Goal: Information Seeking & Learning: Understand process/instructions

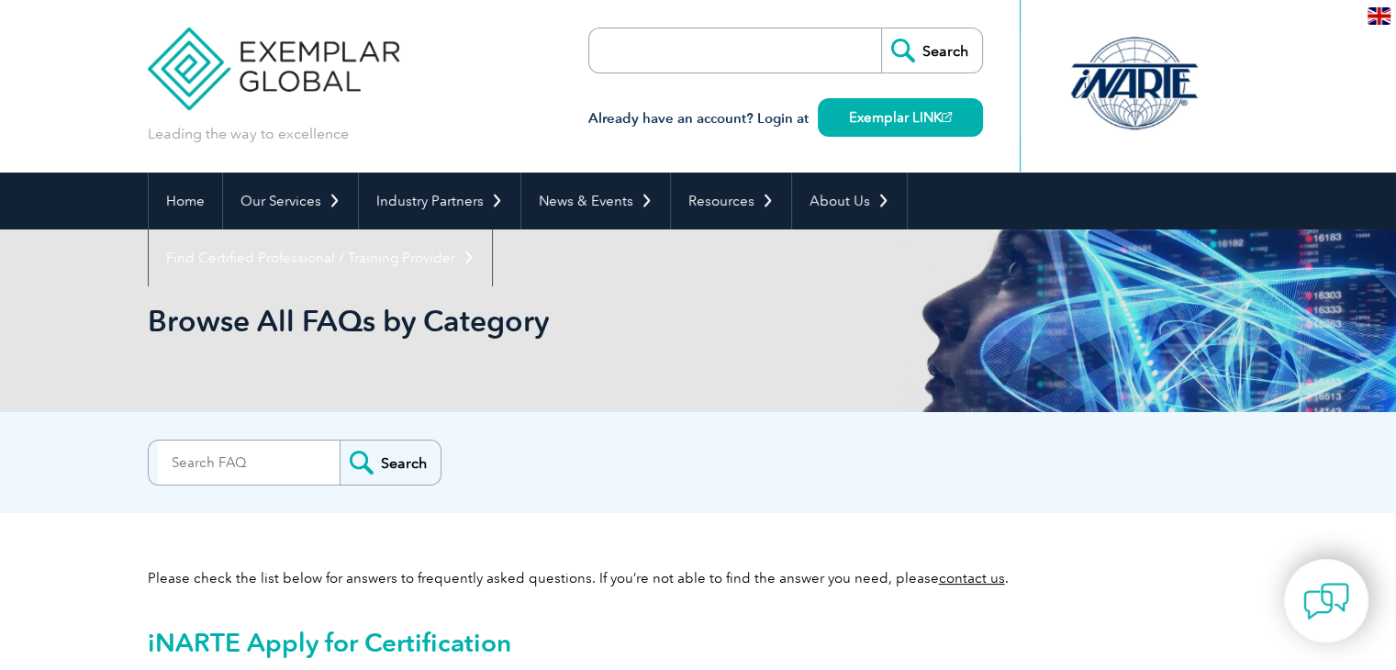
click at [667, 26] on div "Search Already have an account? Login at Exemplar LINK" at bounding box center [785, 86] width 395 height 173
click at [199, 467] on input "search" at bounding box center [249, 463] width 182 height 44
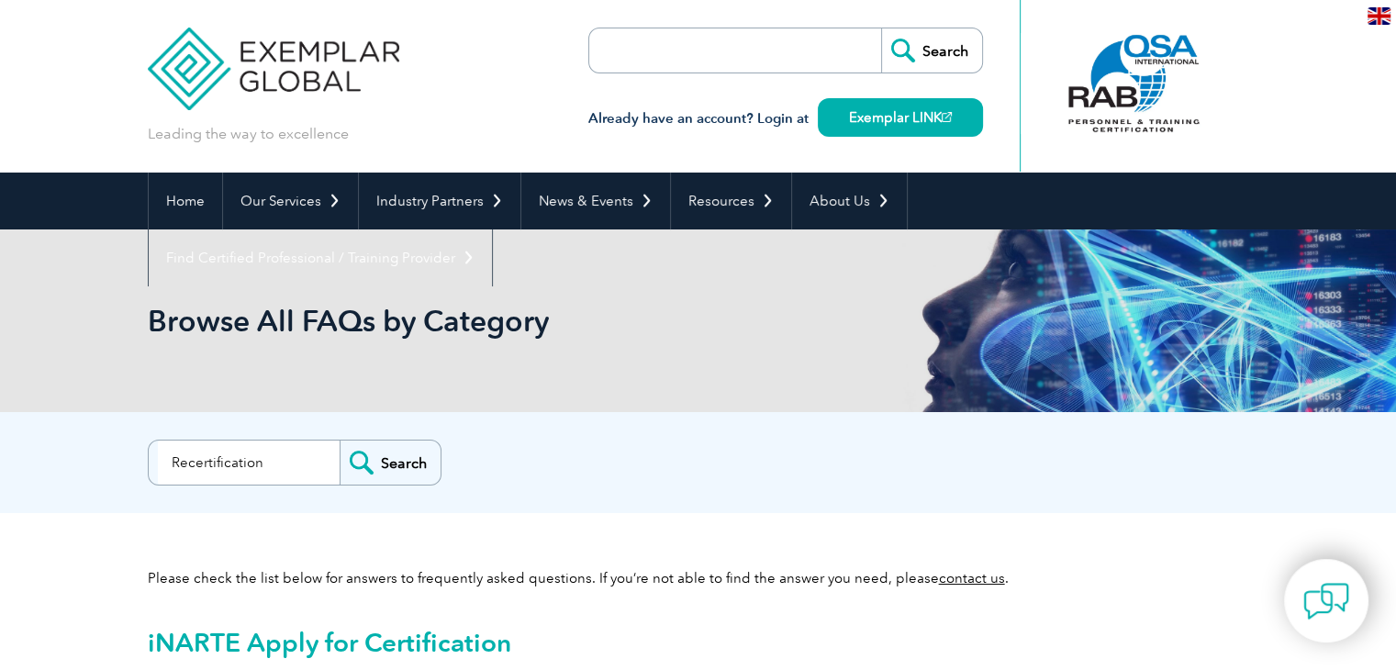
type input "Recertification"
click at [386, 467] on input "Search" at bounding box center [390, 463] width 101 height 44
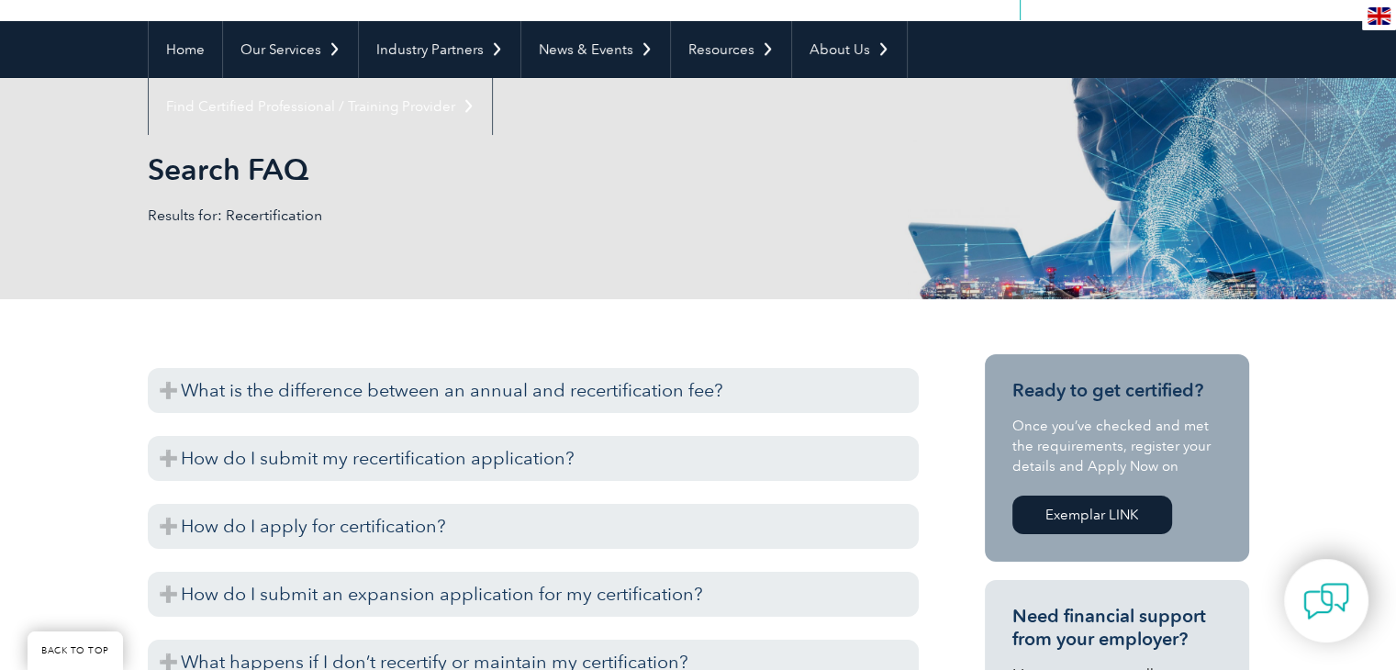
scroll to position [184, 0]
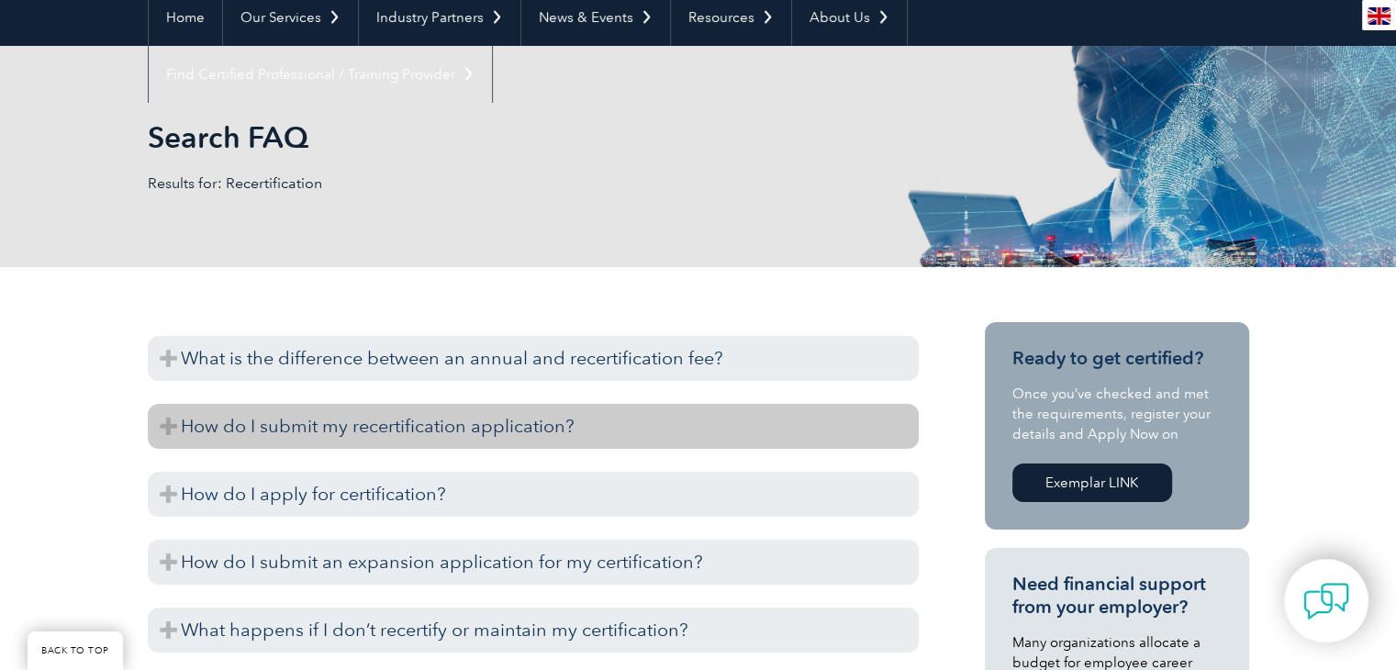
click at [174, 419] on h3 "How do I submit my recertification application?" at bounding box center [533, 426] width 771 height 45
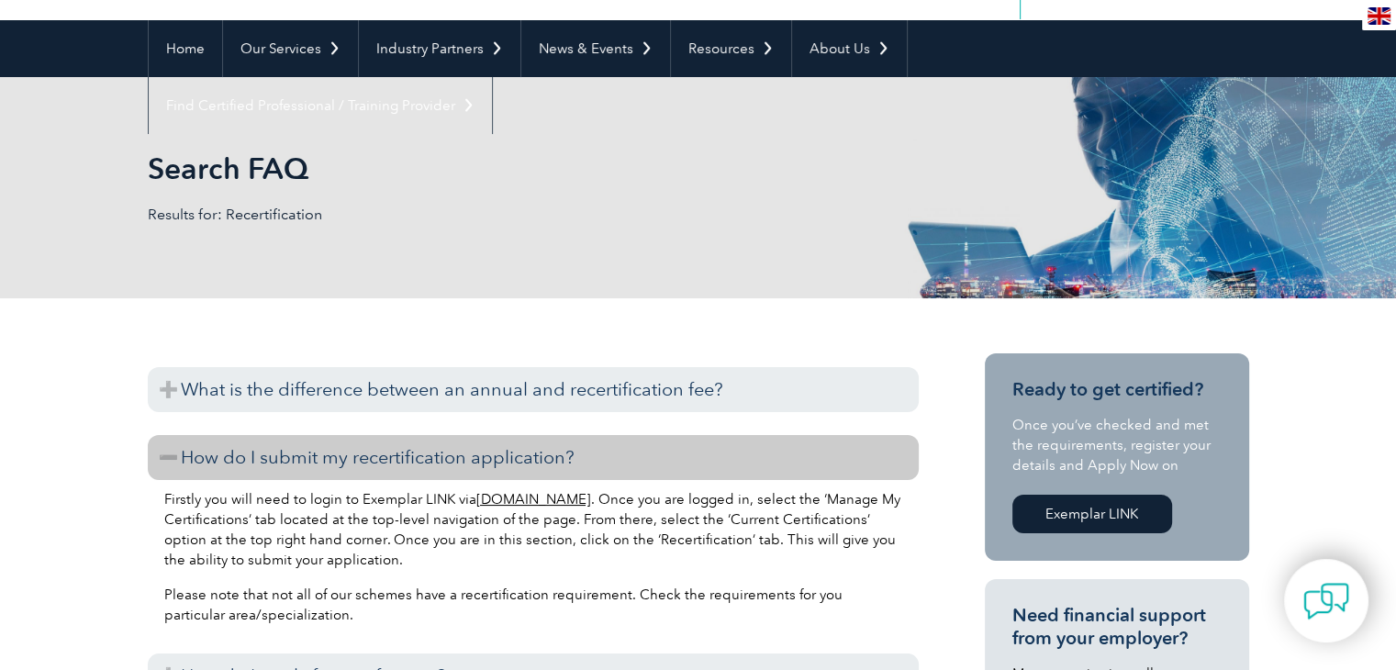
scroll to position [0, 0]
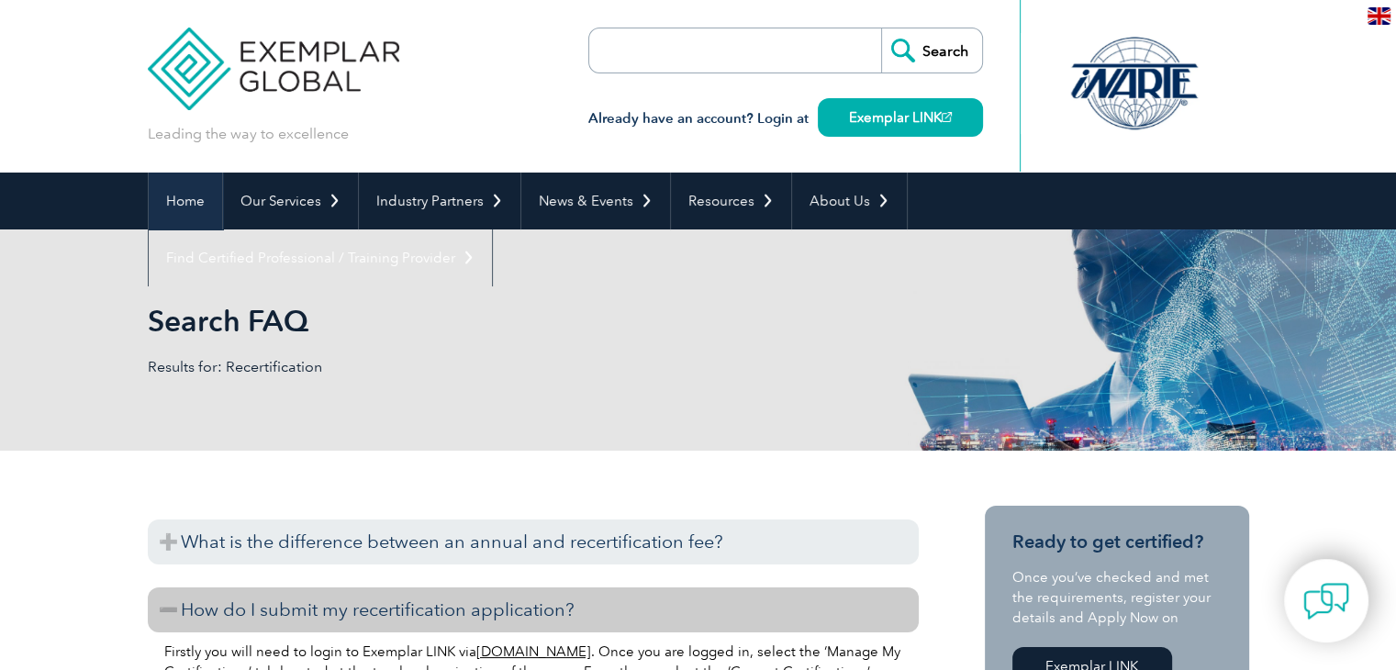
click at [177, 202] on link "Home" at bounding box center [185, 201] width 73 height 57
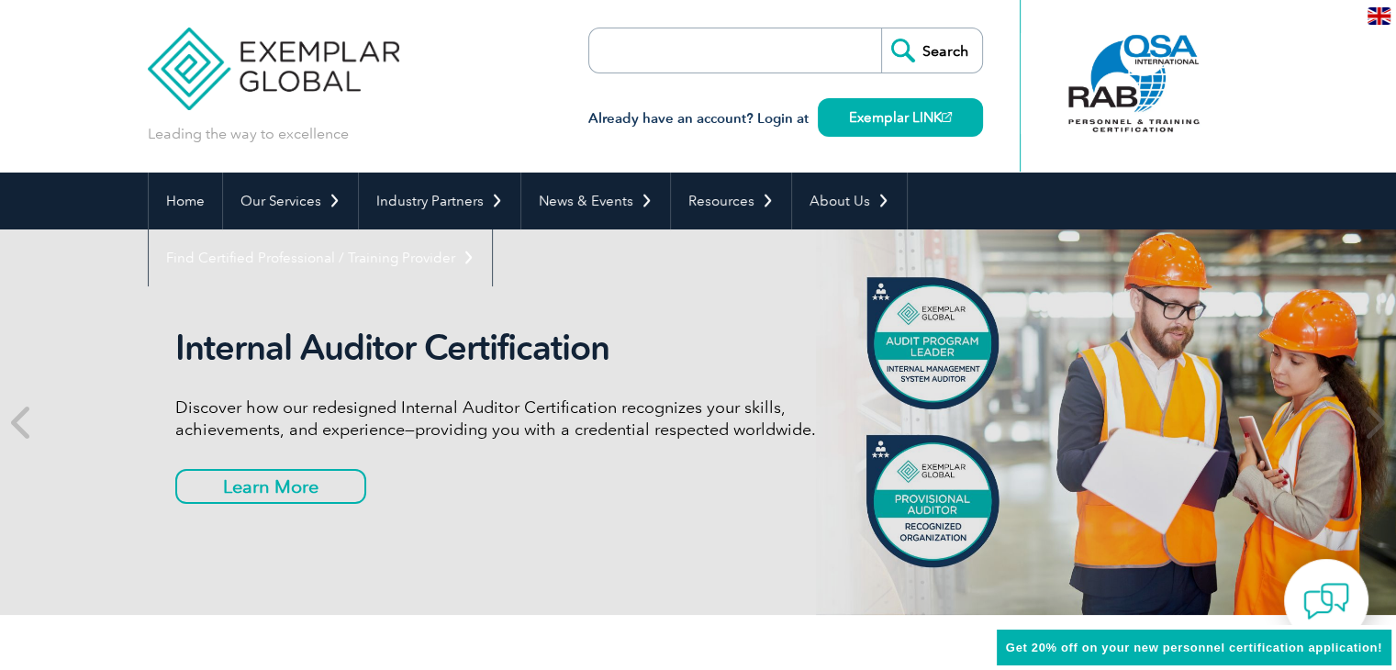
click at [692, 318] on div "Internal Auditor Certification Discover how our redesigned Internal Auditor Cer…" at bounding box center [699, 422] width 1102 height 386
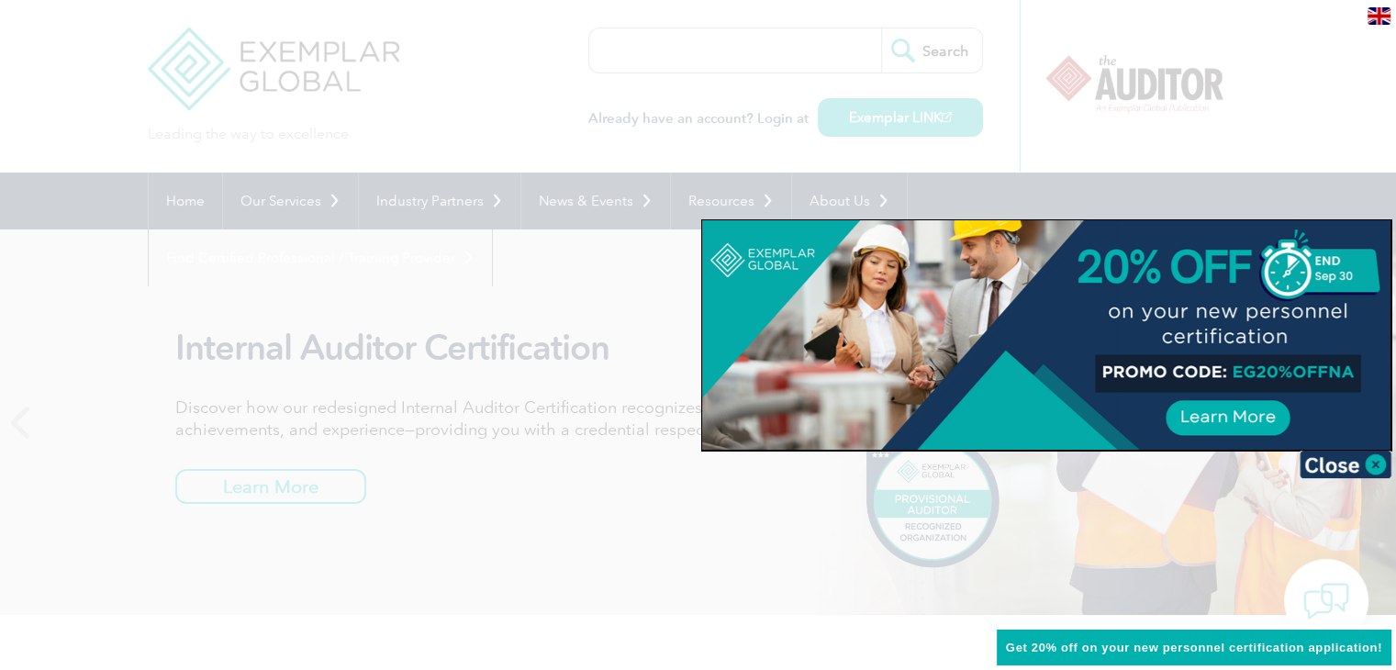
click at [662, 63] on div at bounding box center [698, 335] width 1396 height 670
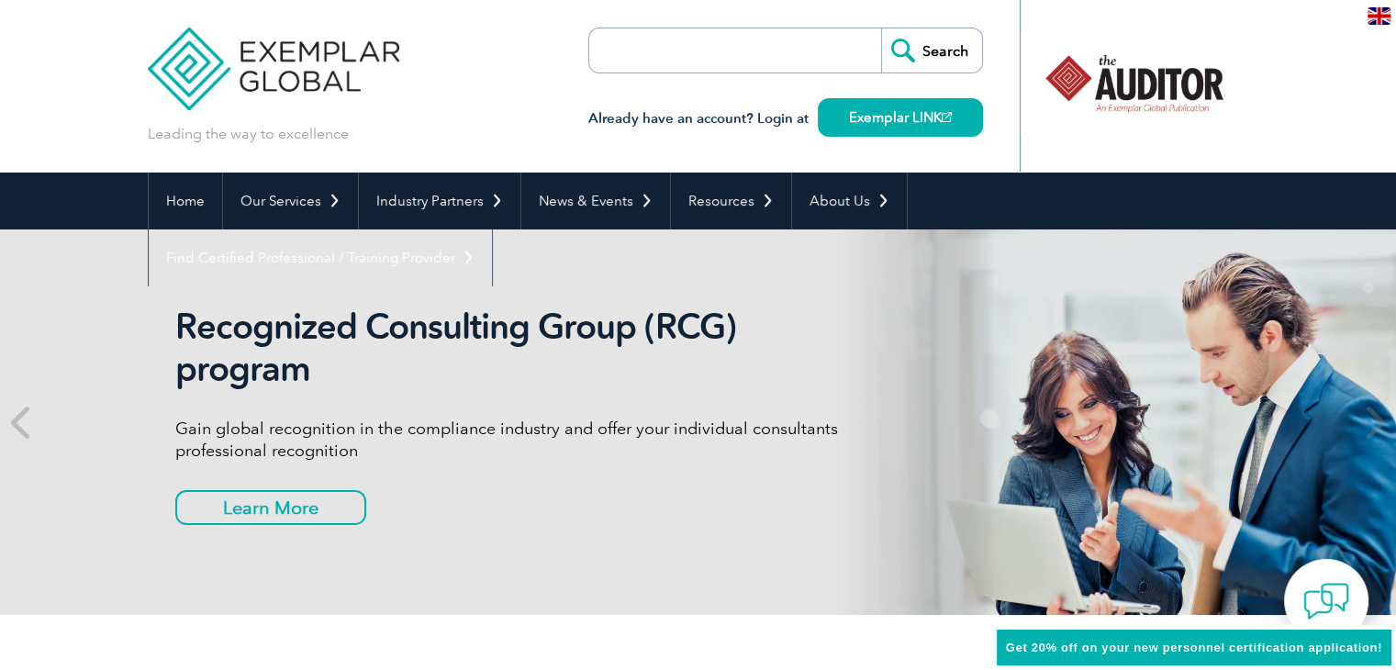
click at [662, 41] on input "search" at bounding box center [694, 50] width 193 height 44
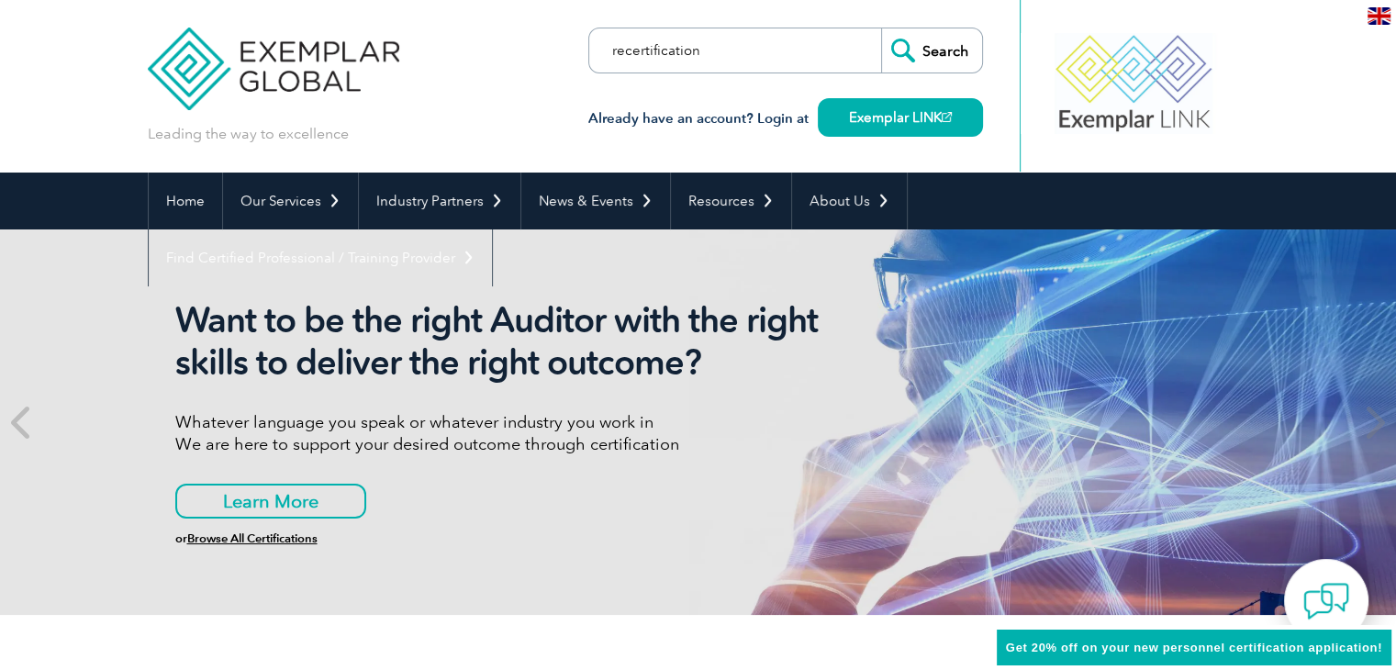
type input "recertification"
click at [926, 45] on input "Search" at bounding box center [931, 50] width 101 height 44
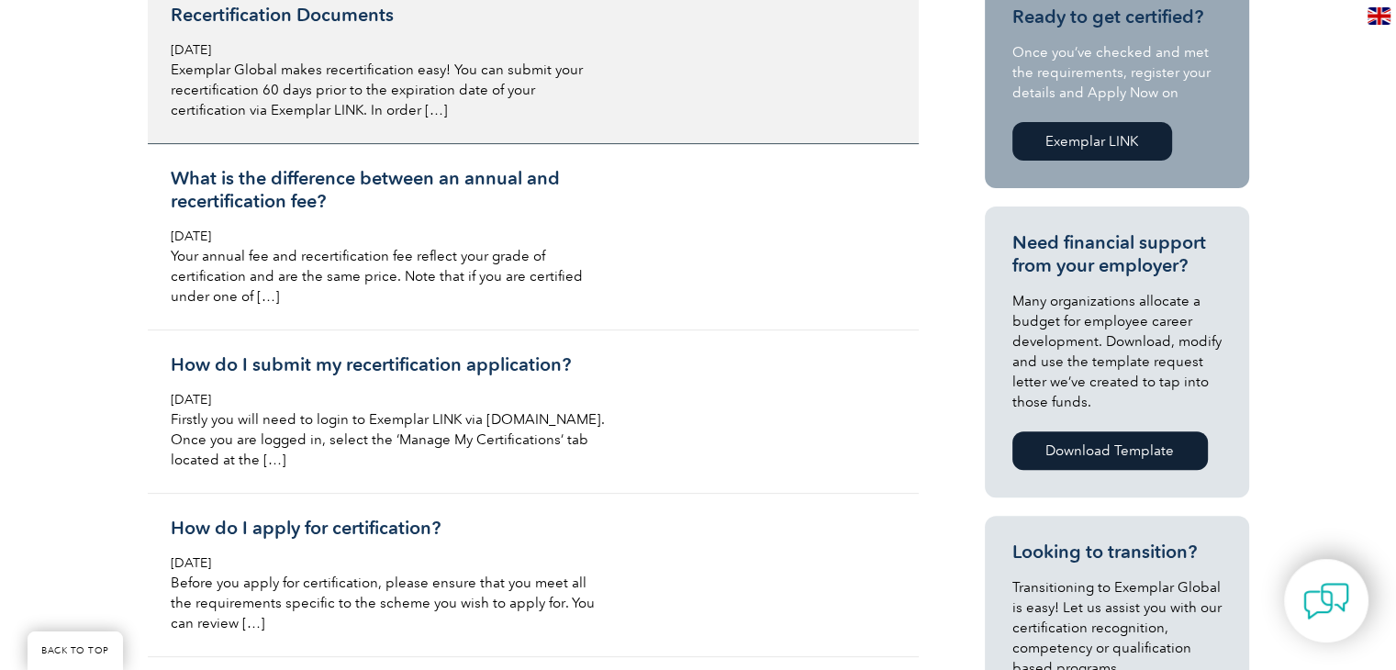
scroll to position [551, 0]
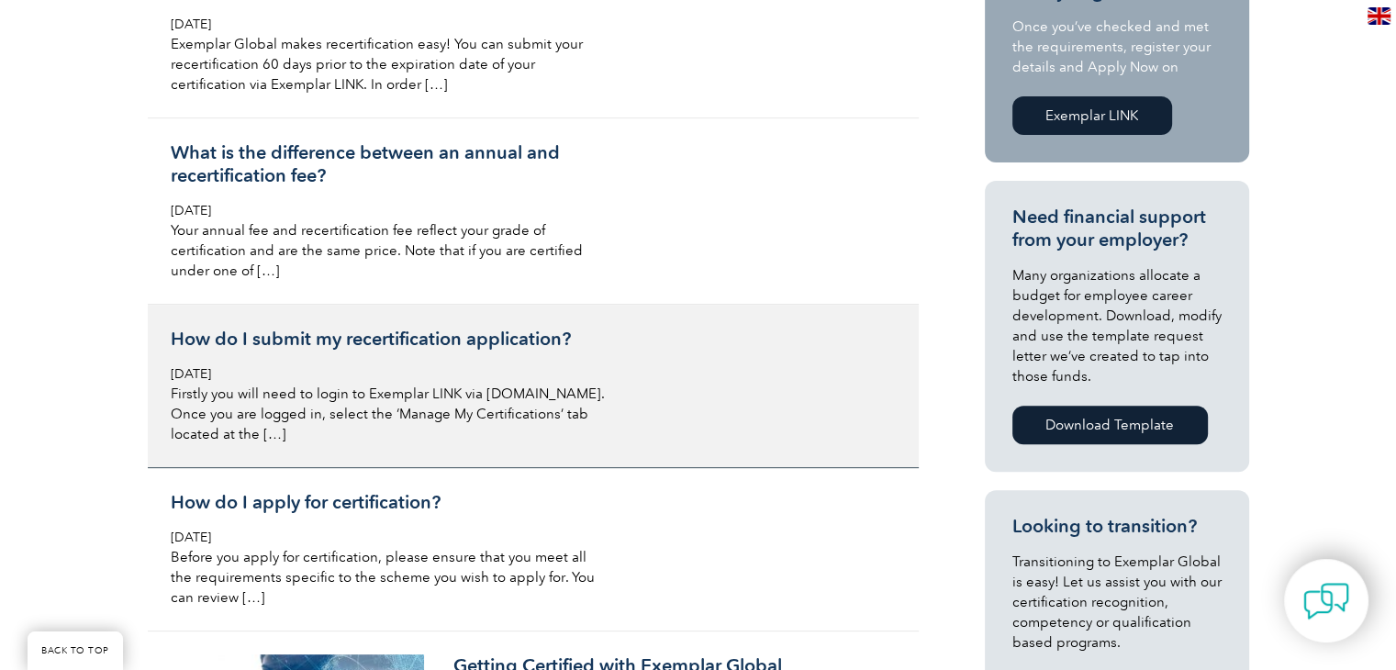
click at [394, 340] on h3 "How do I submit my recertification application?" at bounding box center [388, 339] width 435 height 23
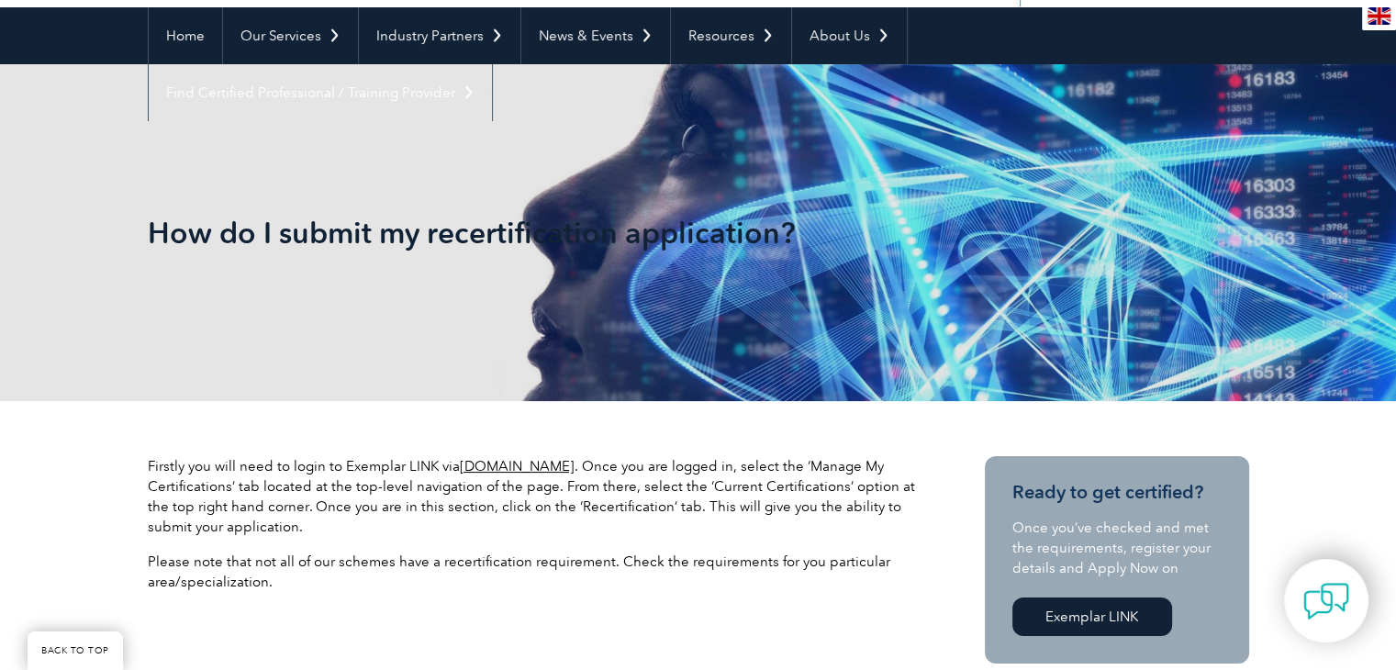
scroll to position [275, 0]
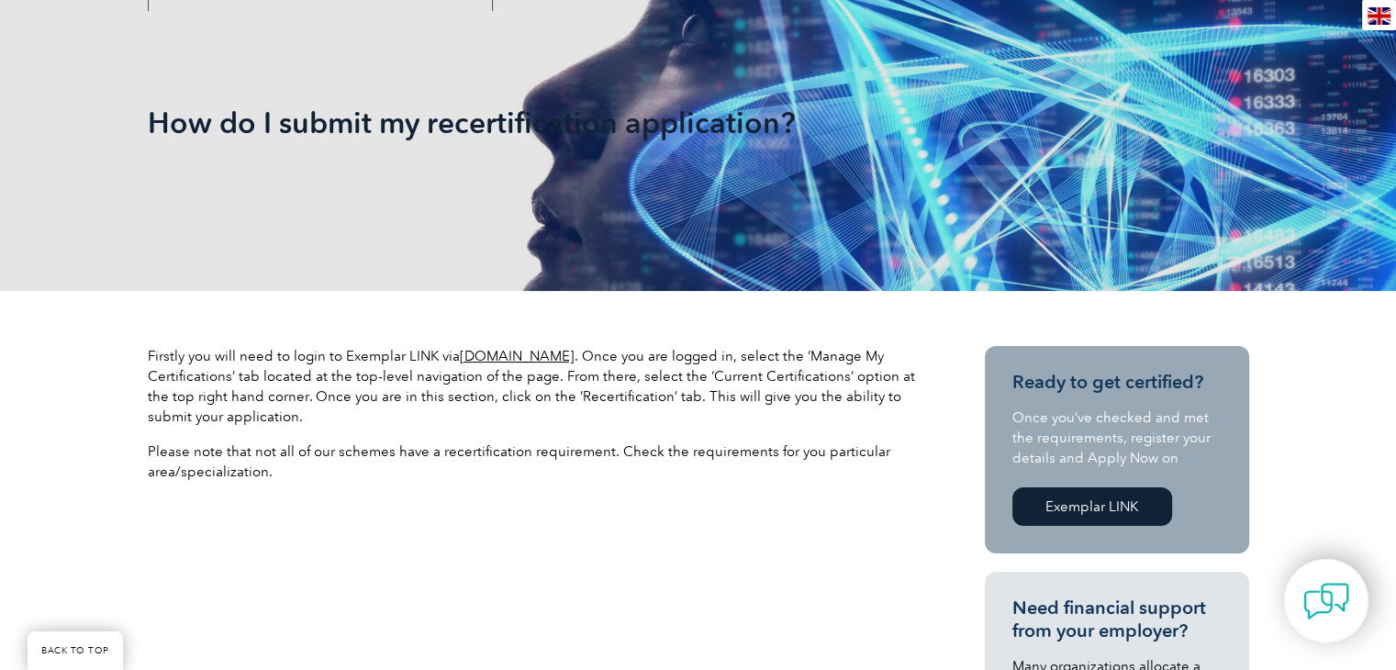
drag, startPoint x: 457, startPoint y: 356, endPoint x: 597, endPoint y: 358, distance: 139.5
click at [597, 358] on p "Firstly you will need to login to Exemplar LINK via [DOMAIN_NAME] . Once you ar…" at bounding box center [533, 386] width 771 height 81
copy link "[DOMAIN_NAME]"
